Goal: Navigation & Orientation: Find specific page/section

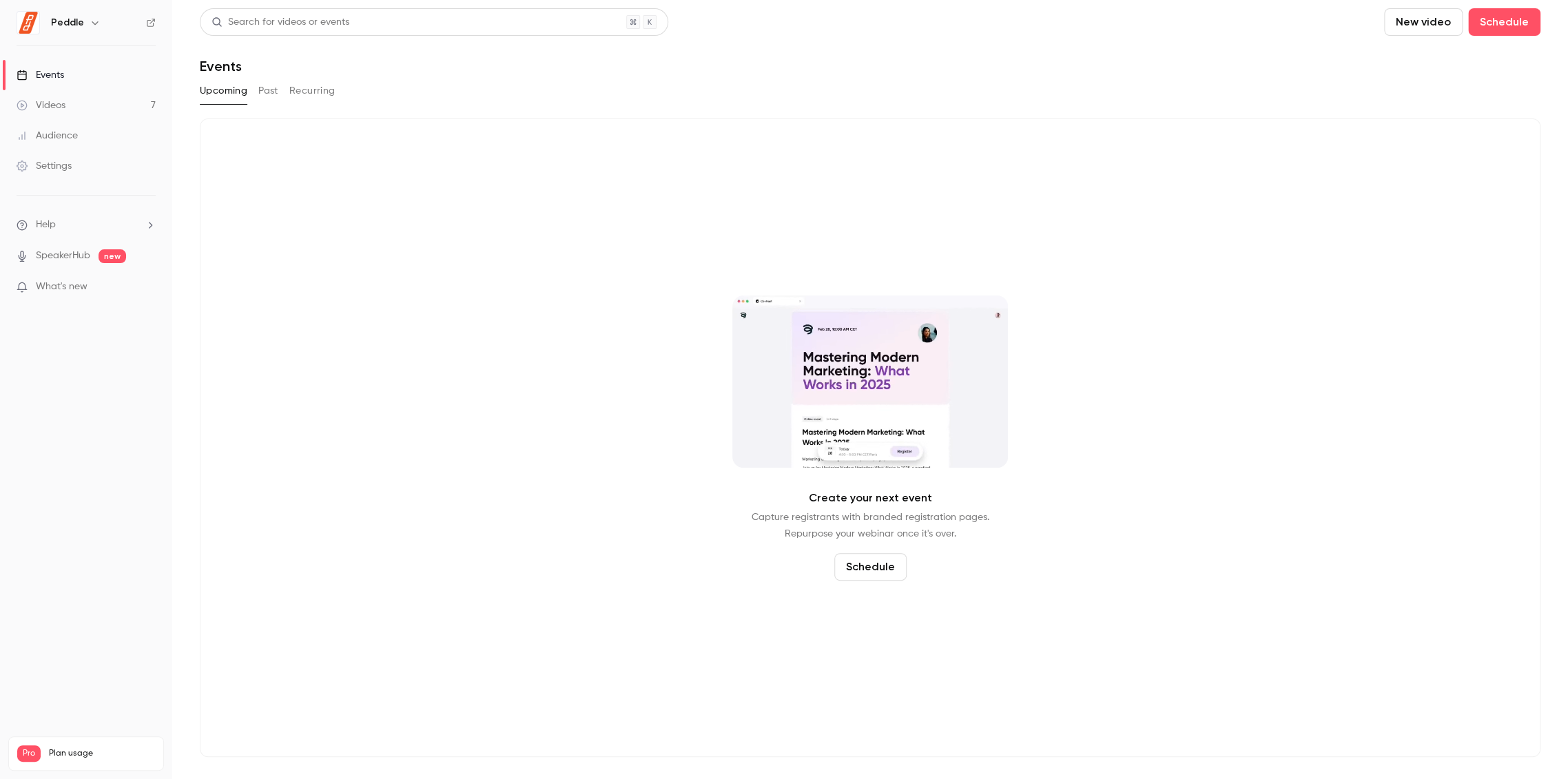
click at [76, 106] on link "Videos 7" at bounding box center [86, 105] width 172 height 30
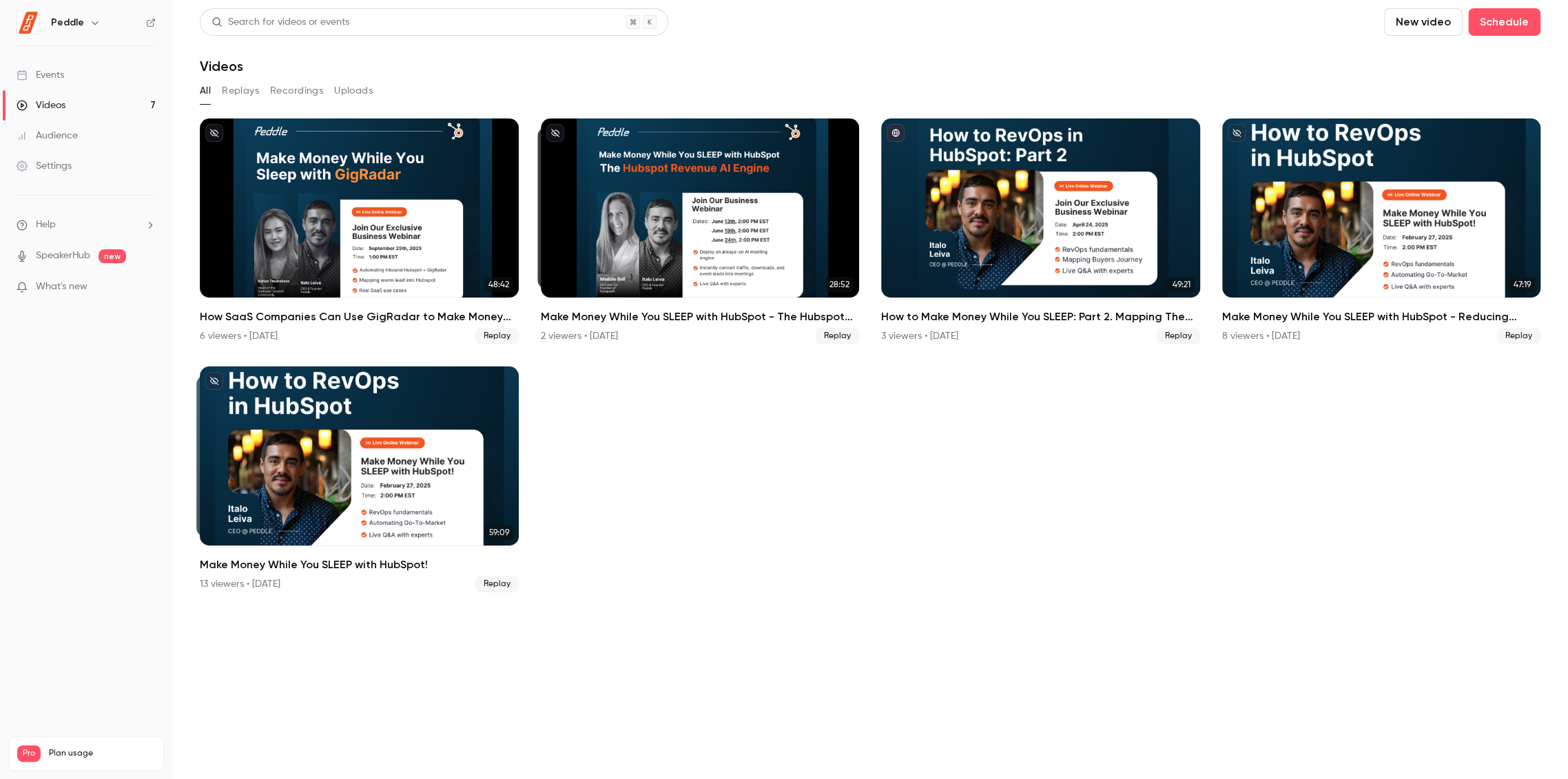
click at [74, 78] on link "Events" at bounding box center [86, 75] width 172 height 30
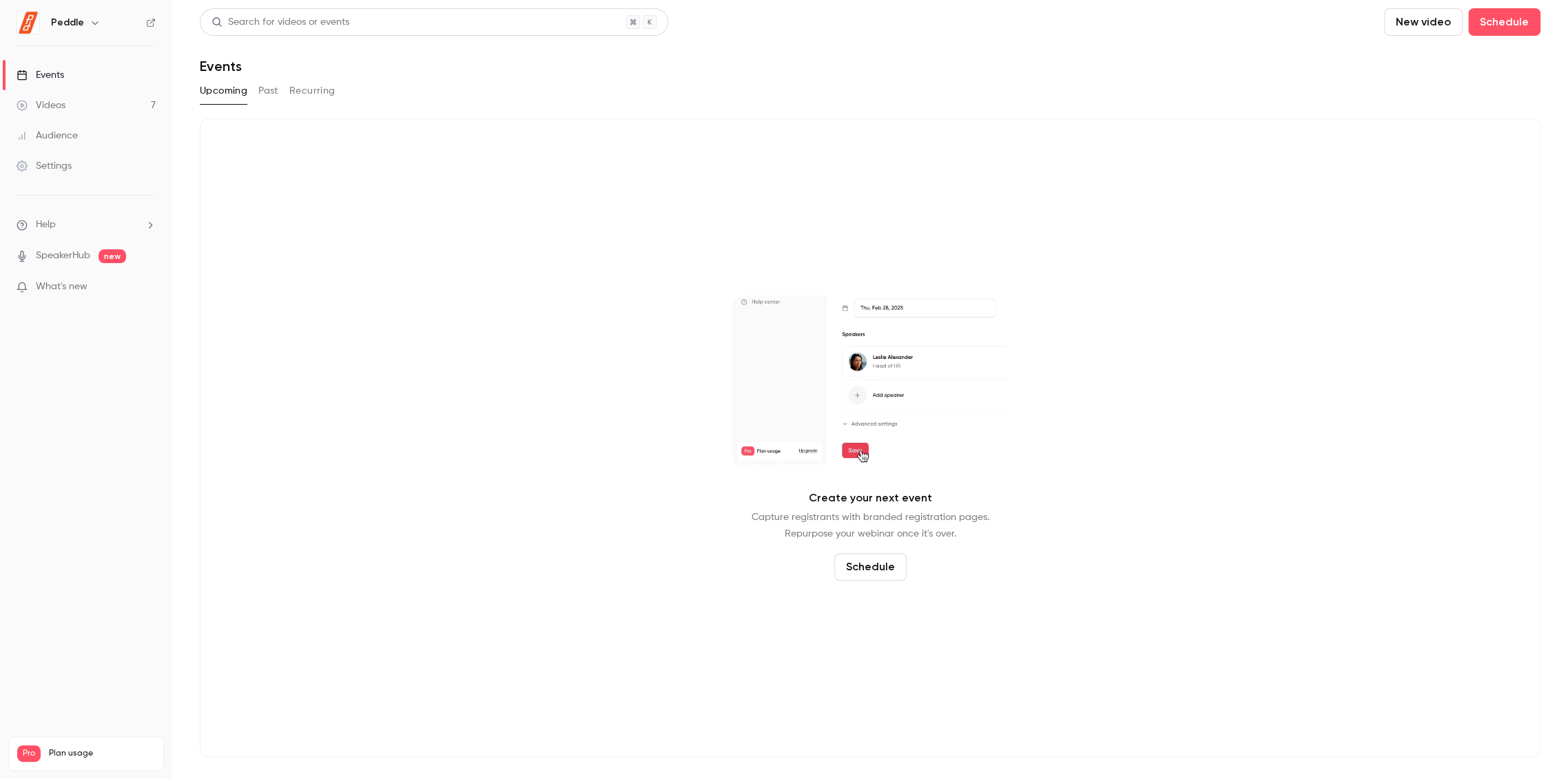
click at [64, 107] on div "Videos" at bounding box center [40, 105] width 49 height 14
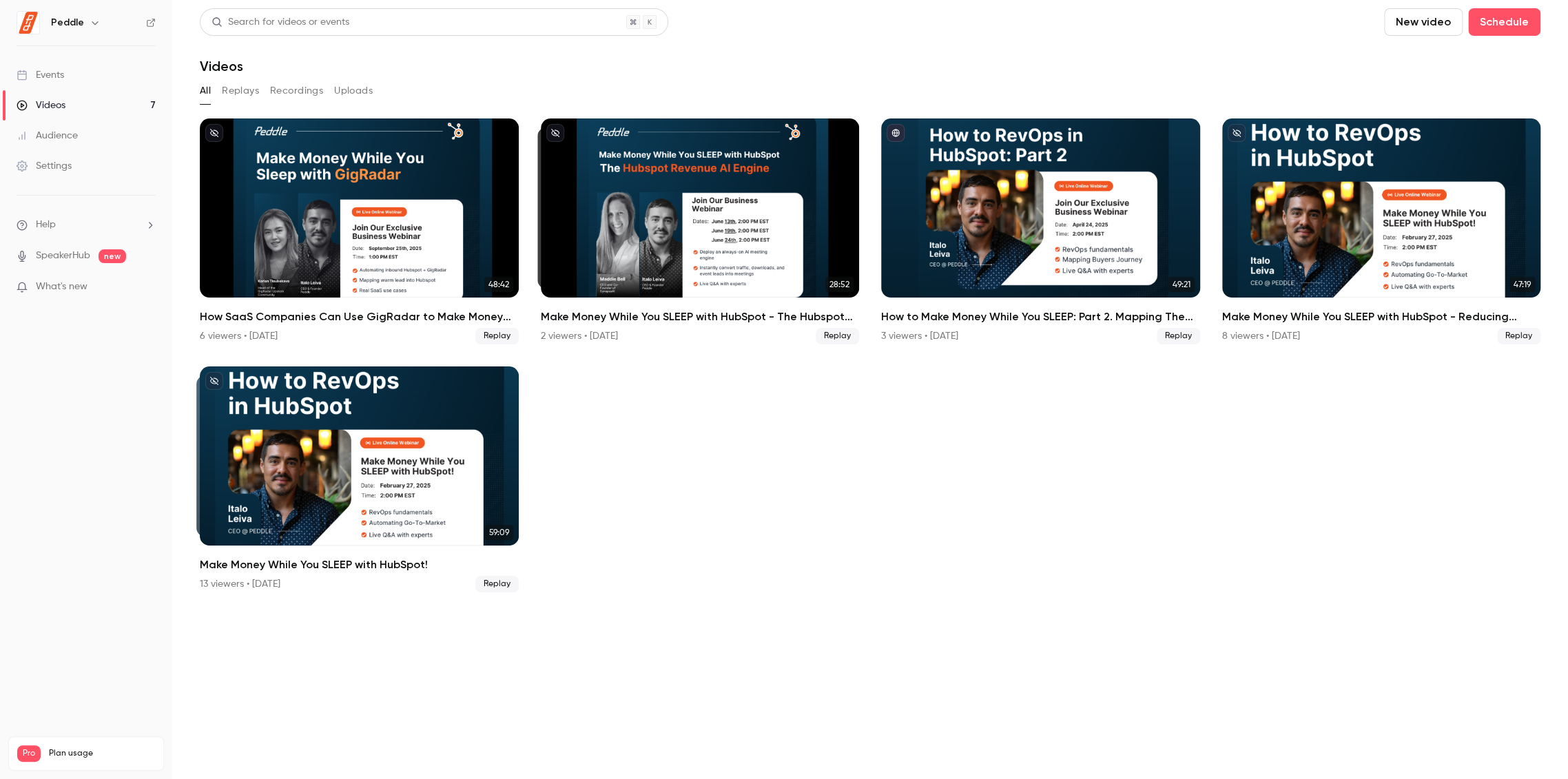
click at [242, 92] on button "Replays" at bounding box center [240, 90] width 37 height 22
click at [299, 93] on button "Recordings" at bounding box center [296, 90] width 53 height 22
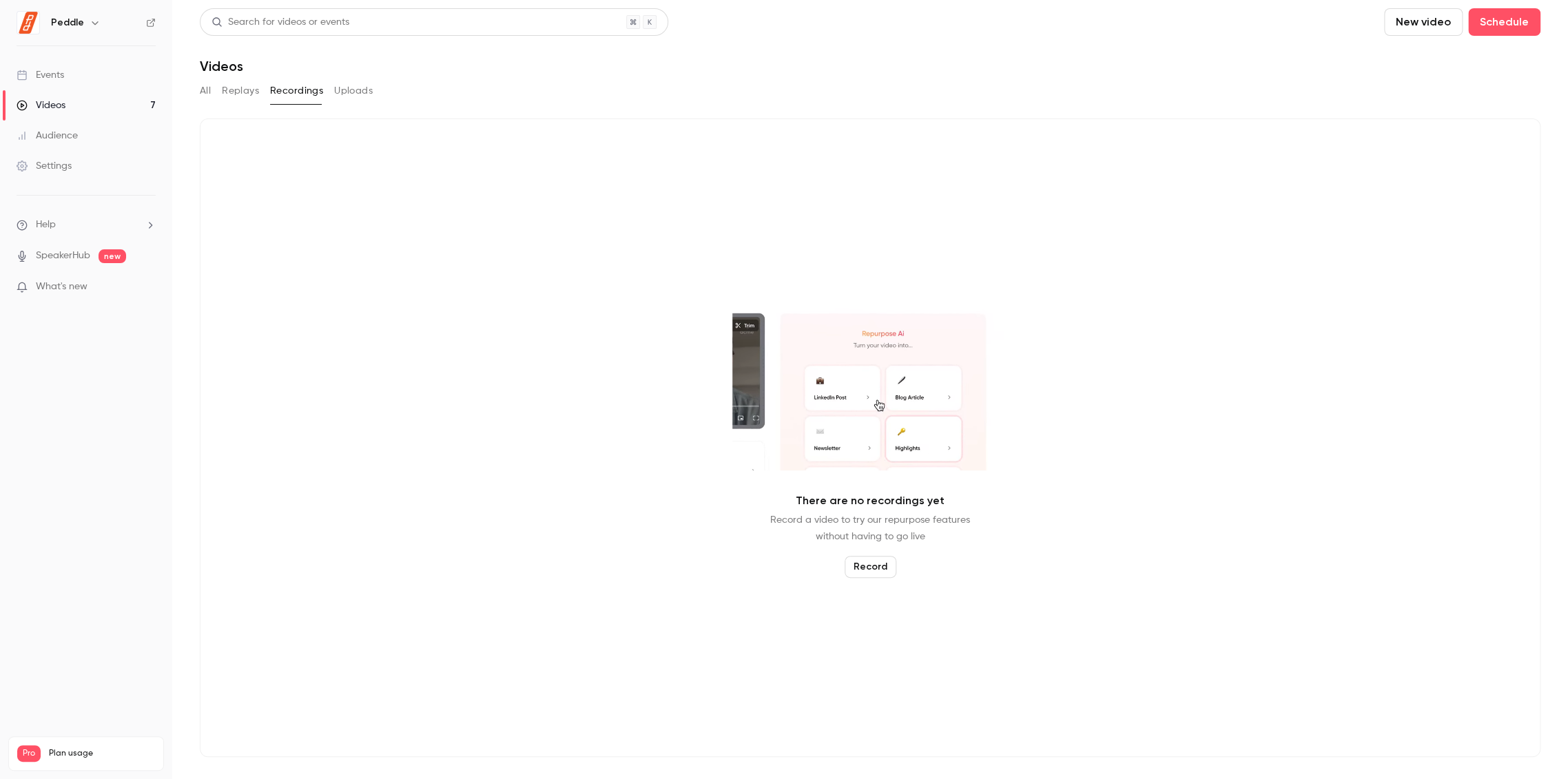
click at [357, 97] on button "Uploads" at bounding box center [353, 90] width 39 height 22
click at [246, 96] on button "Replays" at bounding box center [240, 90] width 37 height 22
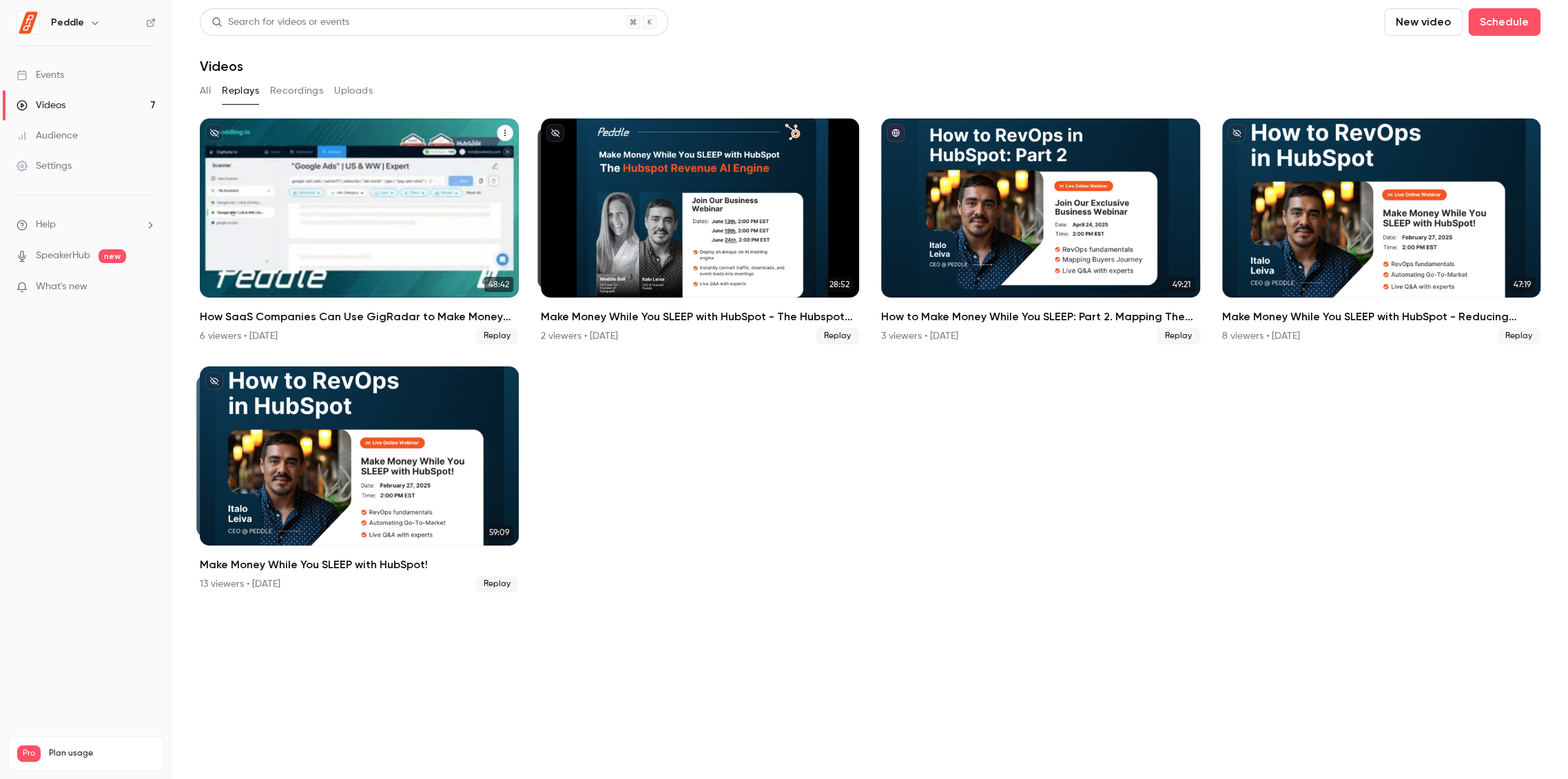
click at [503, 133] on icon "How SaaS Companies Can Use GigRadar to Make Money While They Sleep!" at bounding box center [505, 133] width 8 height 8
click at [535, 66] on div at bounding box center [784, 389] width 1568 height 779
